Goal: Find specific page/section: Find specific page/section

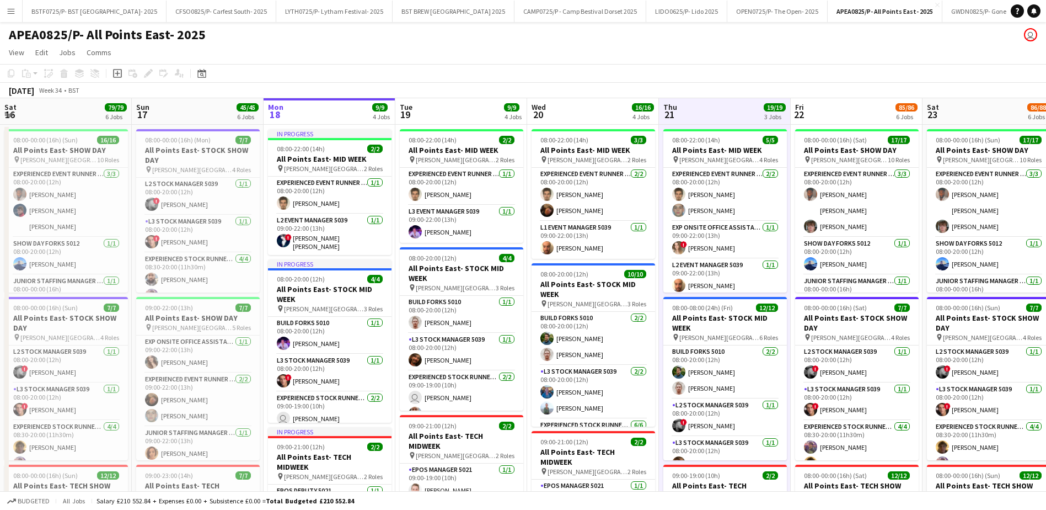
scroll to position [0, 290]
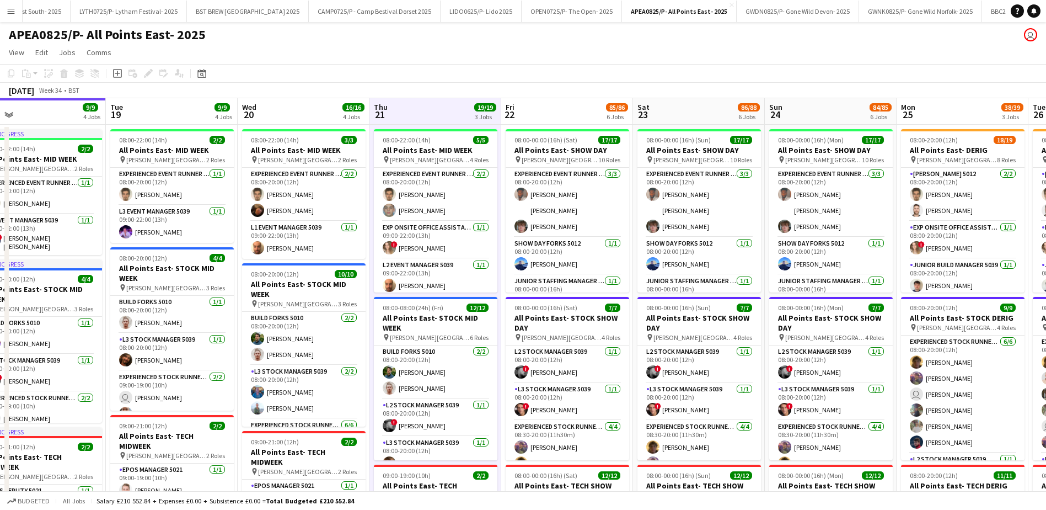
click at [3, 17] on button "Menu" at bounding box center [11, 11] width 22 height 22
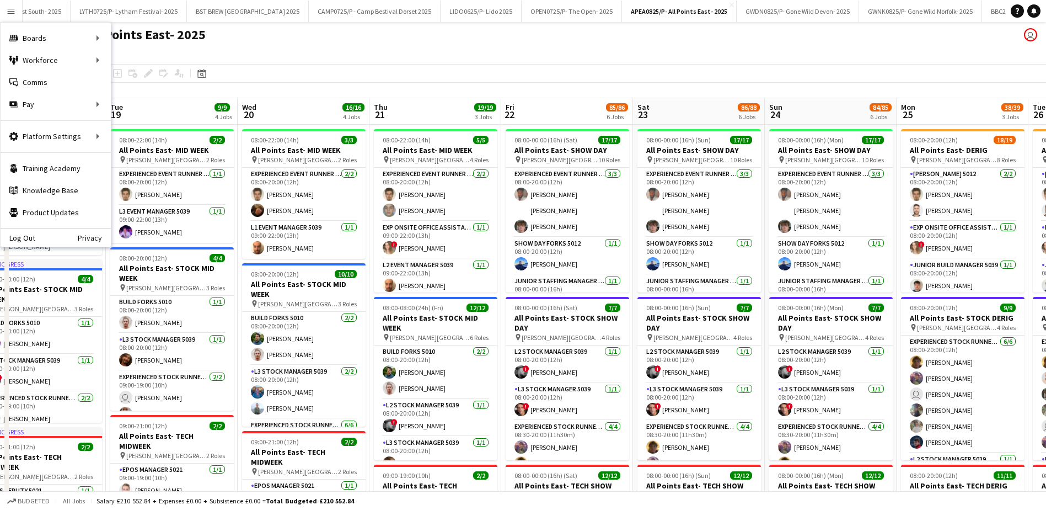
click at [335, 49] on app-page-menu "View Day view expanded Day view collapsed Month view Date picker Jump to [DATE]…" at bounding box center [523, 53] width 1046 height 21
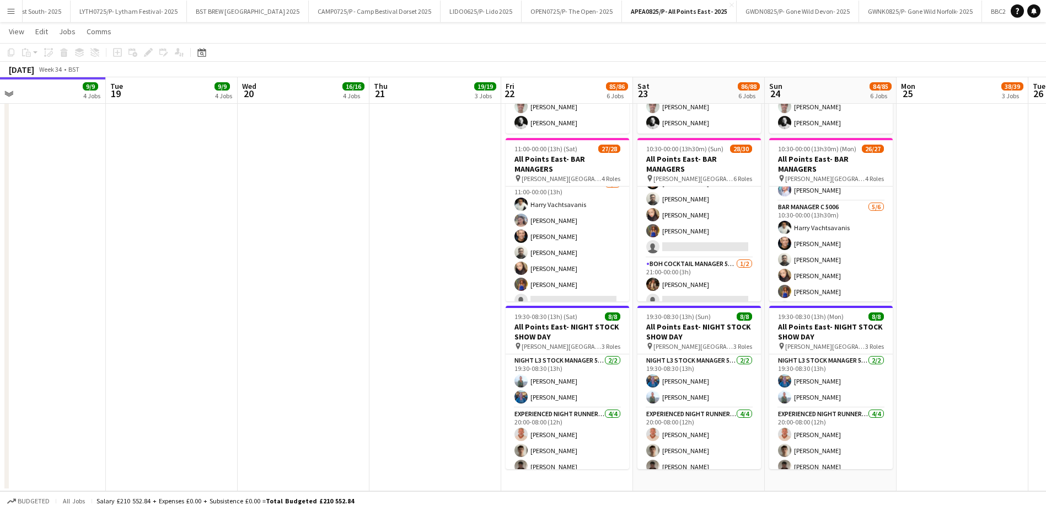
scroll to position [393, 0]
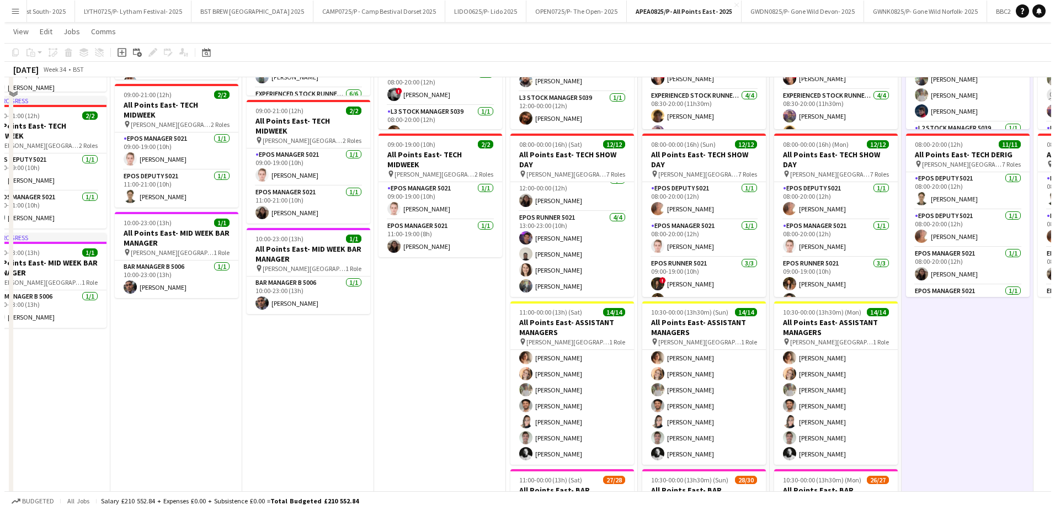
scroll to position [0, 0]
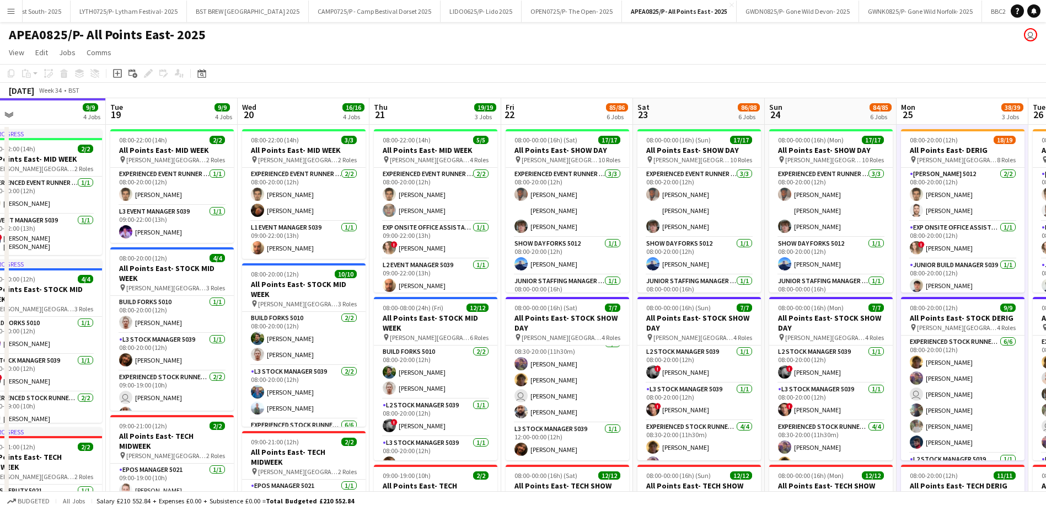
click at [7, 5] on button "Menu" at bounding box center [11, 11] width 22 height 22
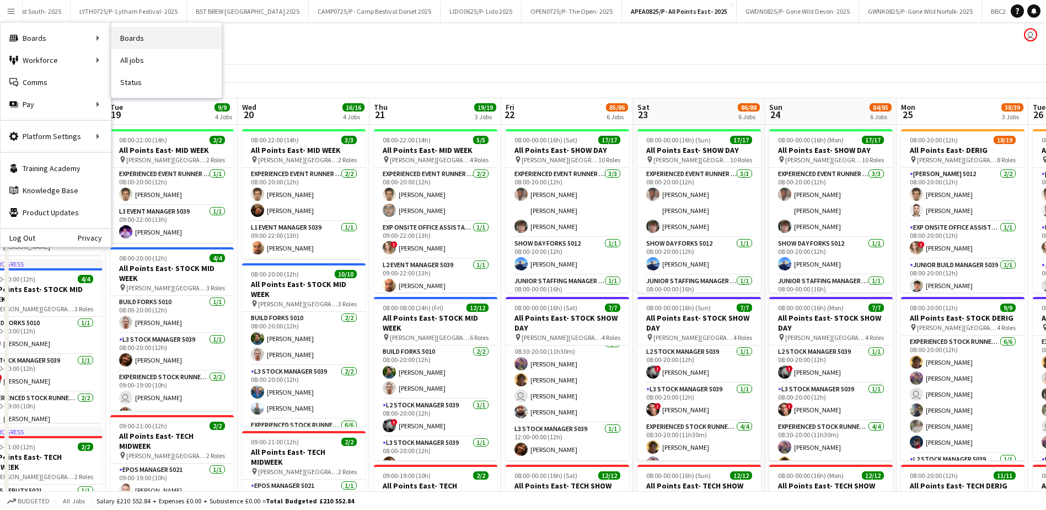
click at [125, 36] on link "Boards" at bounding box center [166, 38] width 110 height 22
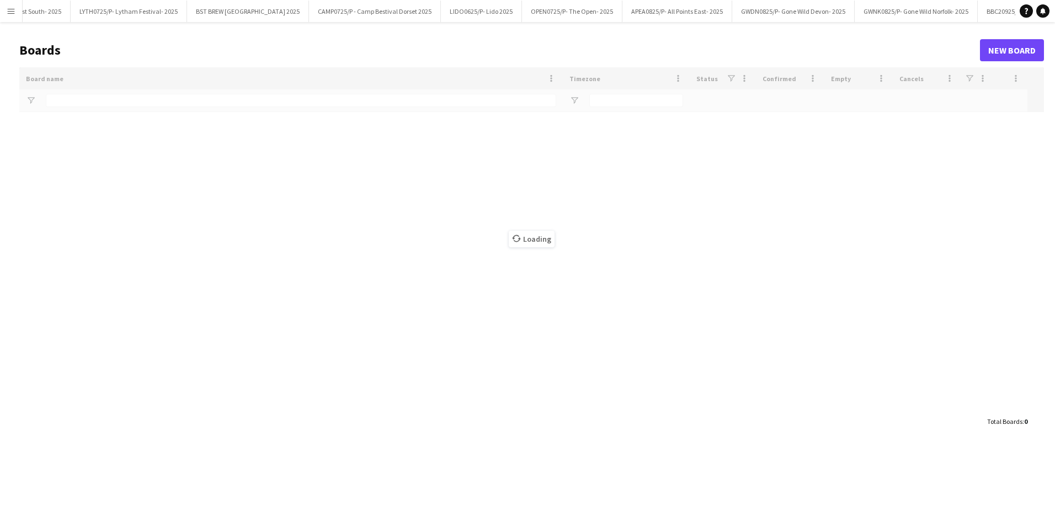
type input "***"
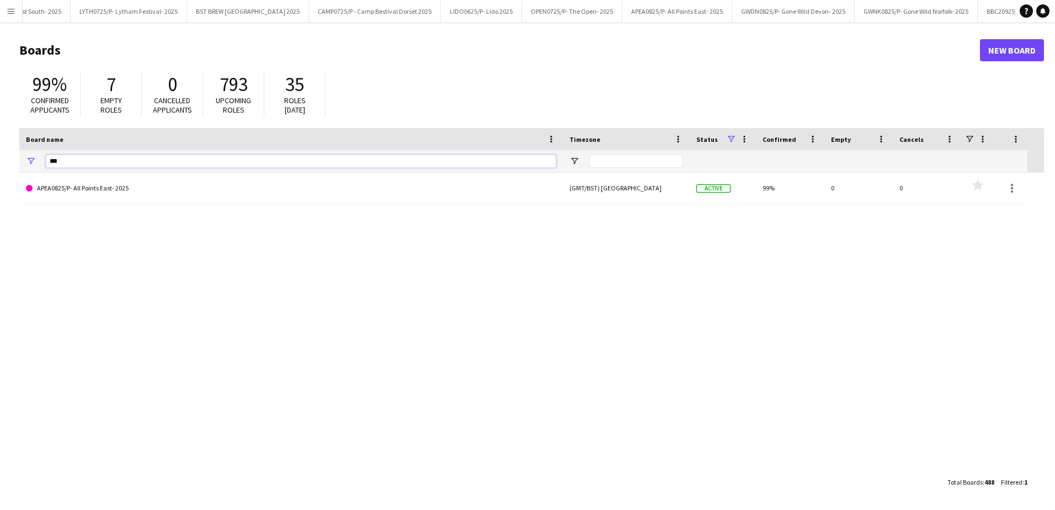
drag, startPoint x: 47, startPoint y: 163, endPoint x: 14, endPoint y: 163, distance: 33.1
click at [14, 163] on main "Boards New Board 99% Confirmed applicants 7 Empty roles 0 Cancelled applicants …" at bounding box center [527, 265] width 1055 height 487
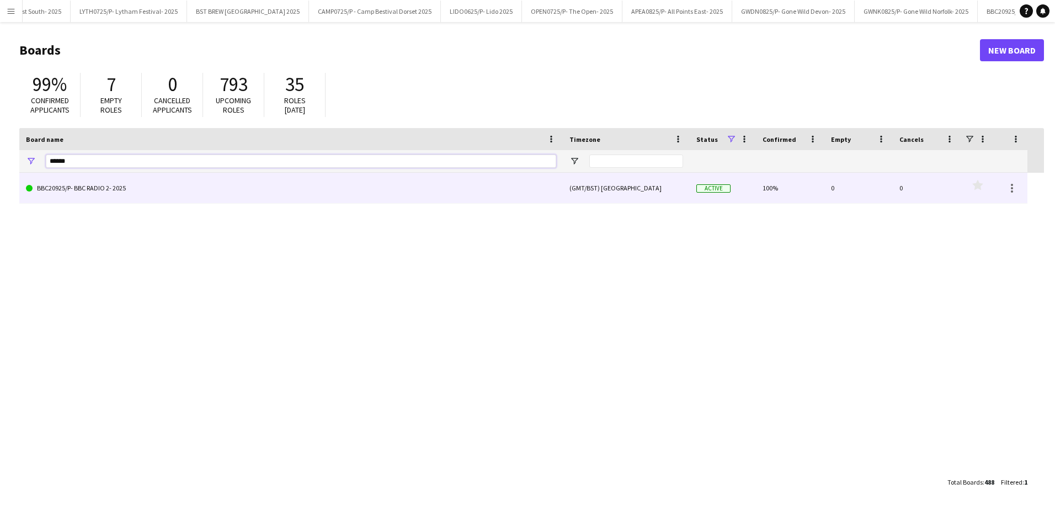
type input "*****"
click at [114, 201] on link "BBC20925/P- BBC RADIO 2- 2025" at bounding box center [291, 188] width 530 height 31
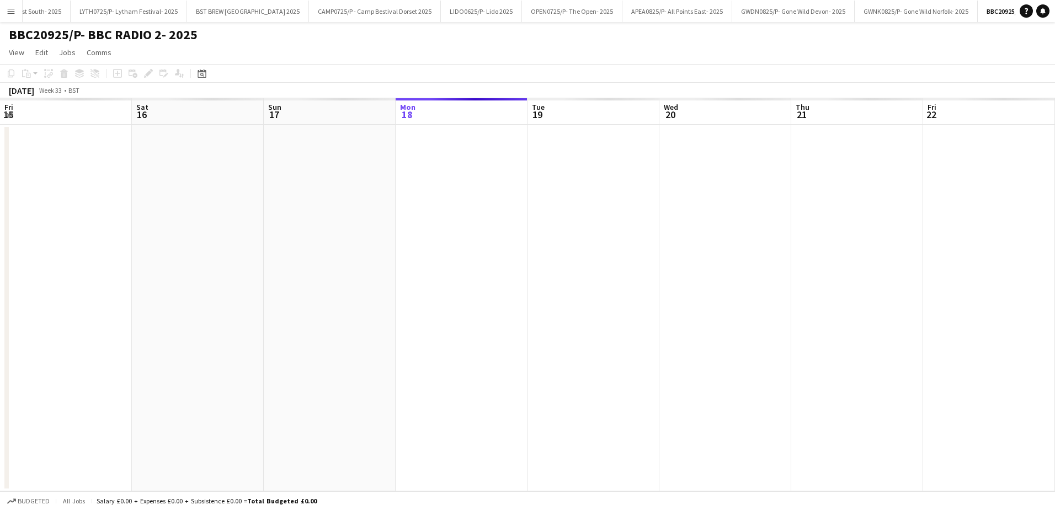
scroll to position [0, 264]
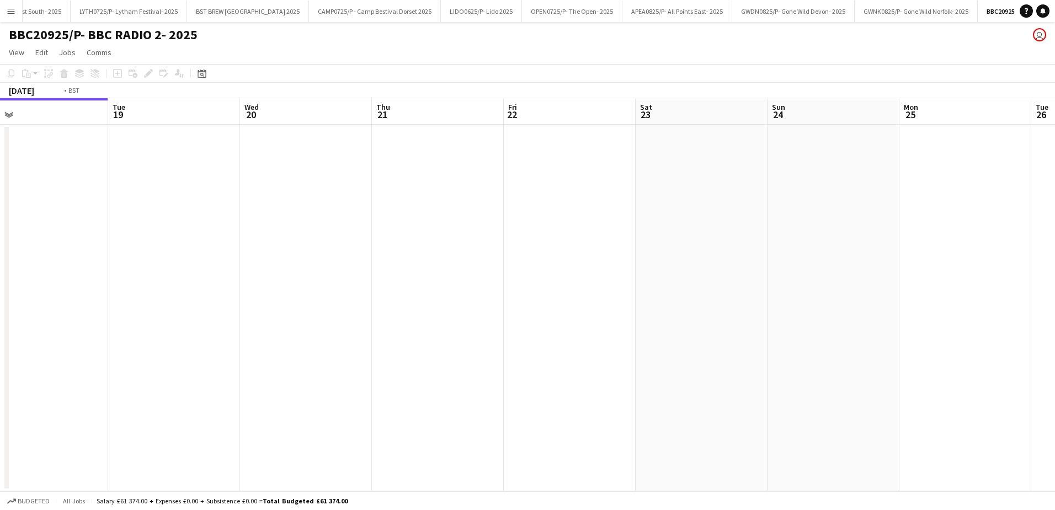
drag, startPoint x: 698, startPoint y: 104, endPoint x: 430, endPoint y: 116, distance: 268.9
click at [436, 116] on app-calendar-viewport "Fri 15 Sat 16 Sun 17 Mon 18 Tue 19 Wed 20 Thu 21 Fri 22 Sat 23 Sun 24 Mon 25 Tu…" at bounding box center [527, 294] width 1055 height 393
drag, startPoint x: 611, startPoint y: 113, endPoint x: 269, endPoint y: 122, distance: 341.6
click at [290, 120] on app-calendar-viewport "Sat 16 Sun 17 Mon 18 Tue 19 Wed 20 Thu 21 Fri 22 Sat 23 Sun 24 Mon 25 Tue 26 We…" at bounding box center [527, 294] width 1055 height 393
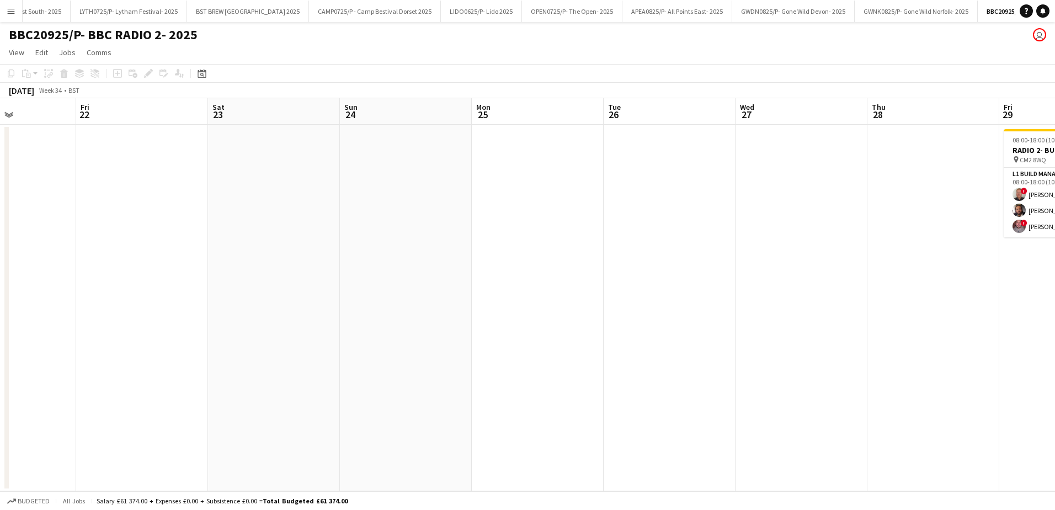
drag, startPoint x: 619, startPoint y: 124, endPoint x: 292, endPoint y: 132, distance: 327.2
click at [332, 132] on app-calendar-viewport "Tue 19 Wed 20 Thu 21 Fri 22 Sat 23 Sun 24 Mon 25 Tue 26 Wed 27 Thu 28 Fri 29 3/…" at bounding box center [527, 294] width 1055 height 393
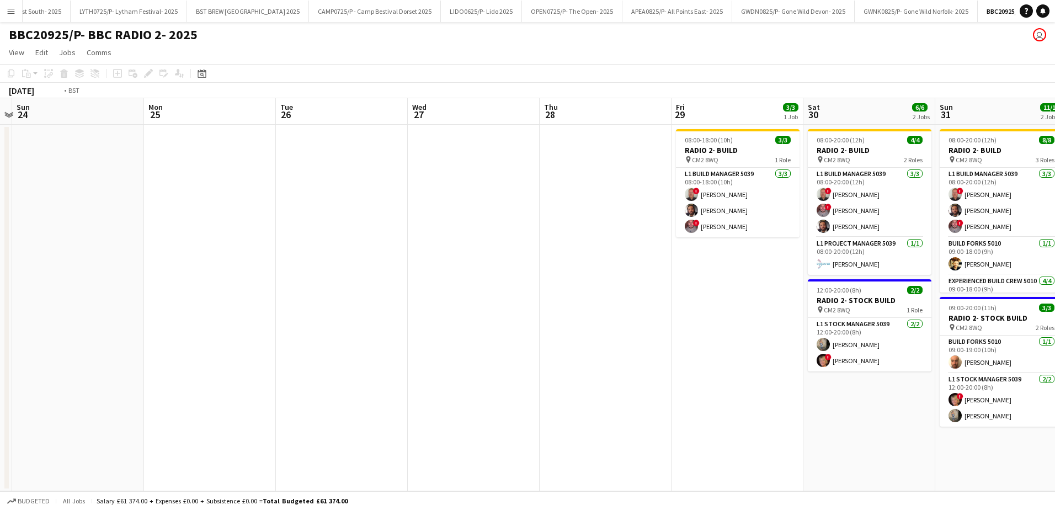
drag, startPoint x: 697, startPoint y: 133, endPoint x: 405, endPoint y: 136, distance: 291.3
click at [433, 134] on app-calendar-viewport "Thu 21 Fri 22 Sat 23 Sun 24 Mon 25 Tue 26 Wed 27 Thu 28 Fri 29 3/3 1 Job Sat 30…" at bounding box center [527, 294] width 1055 height 393
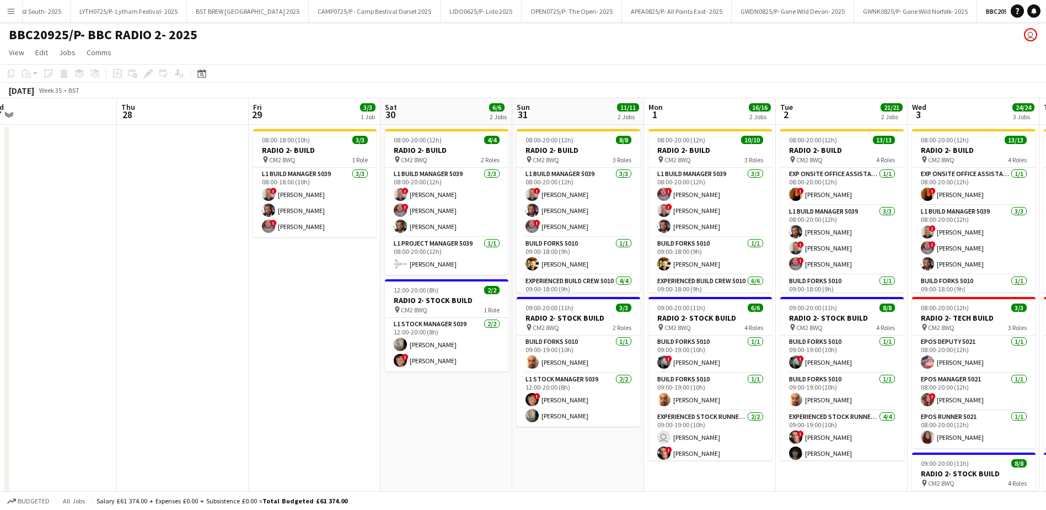
drag, startPoint x: 884, startPoint y: 131, endPoint x: 514, endPoint y: 125, distance: 370.7
click at [316, 131] on app-calendar-viewport "Mon 25 Tue 26 Wed 27 Thu 28 Fri 29 3/3 1 Job Sat 30 6/6 2 Jobs Sun 31 11/11 2 J…" at bounding box center [523, 368] width 1046 height 541
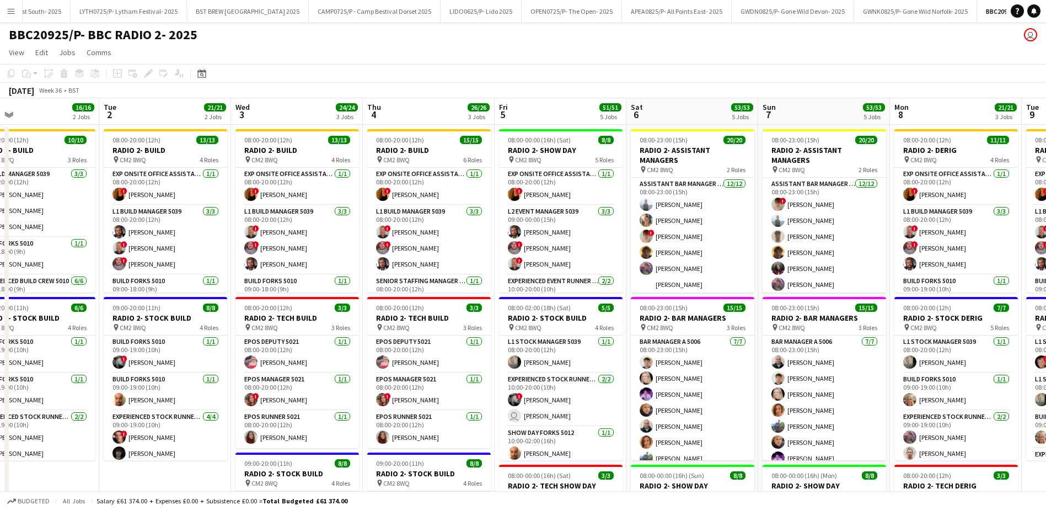
drag, startPoint x: 836, startPoint y: 125, endPoint x: 548, endPoint y: 125, distance: 287.9
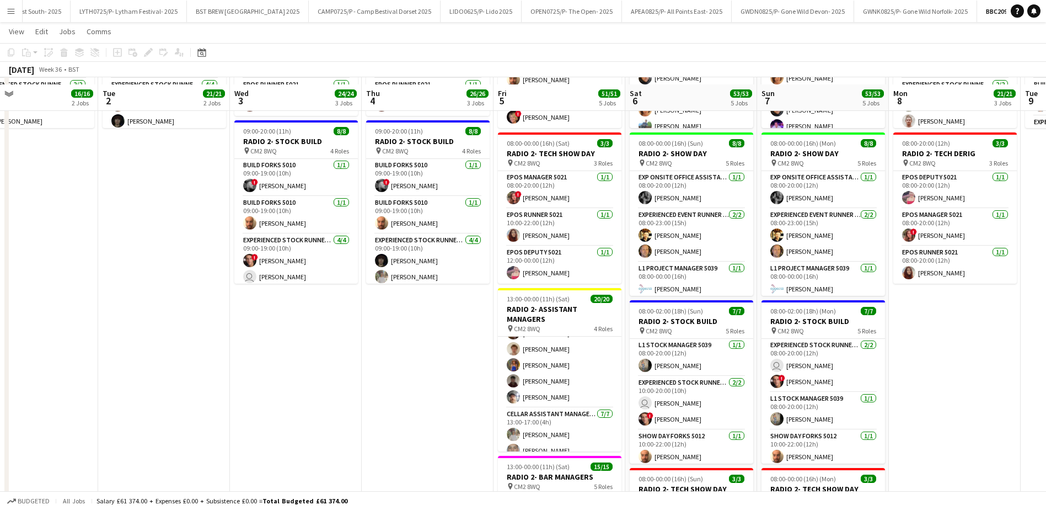
scroll to position [386, 0]
